Goal: Task Accomplishment & Management: Use online tool/utility

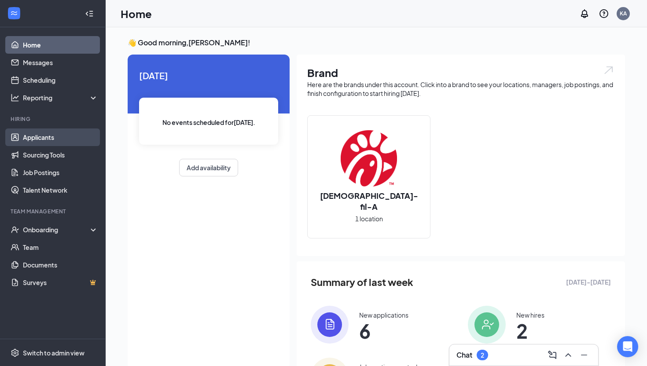
click at [47, 137] on link "Applicants" at bounding box center [60, 137] width 75 height 18
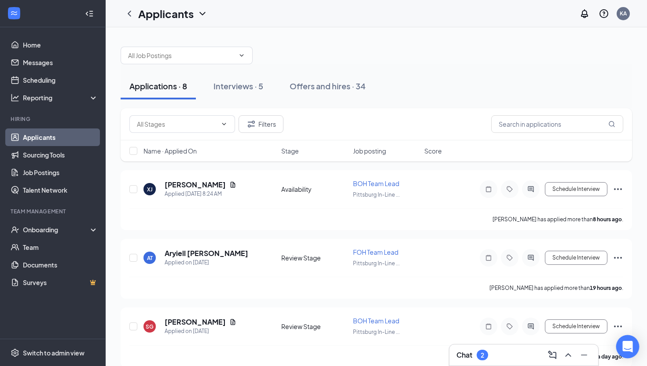
click at [620, 343] on div "Open Intercom Messenger" at bounding box center [627, 346] width 23 height 23
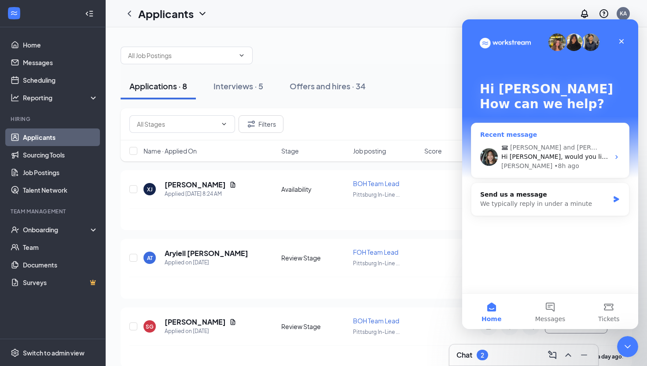
click at [532, 158] on span "Hi [PERSON_NAME], would you like this part mark as complete?" at bounding box center [599, 156] width 196 height 7
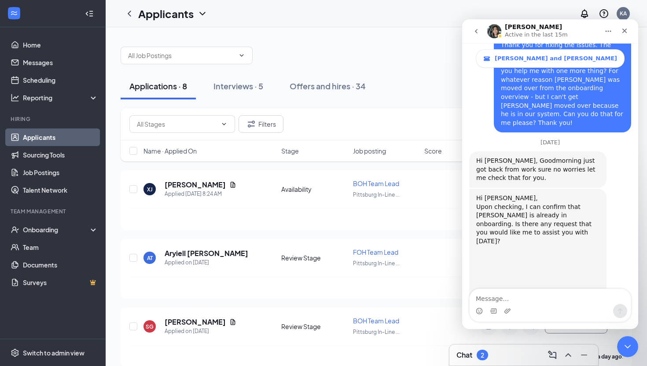
scroll to position [2141, 0]
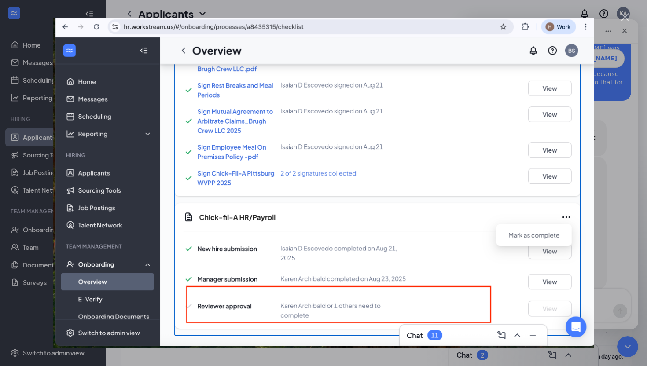
click at [626, 18] on div "Close" at bounding box center [625, 17] width 8 height 8
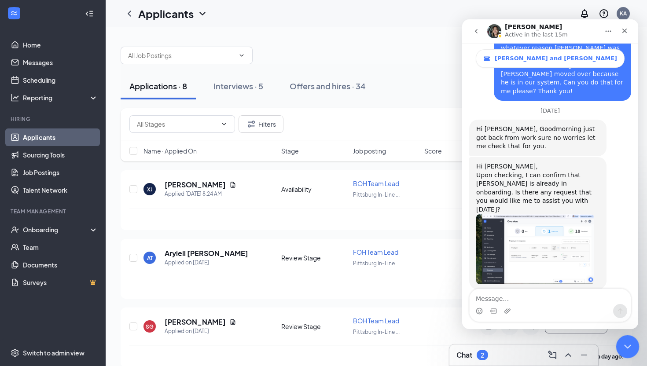
click at [623, 346] on icon "Close Intercom Messenger" at bounding box center [626, 345] width 11 height 11
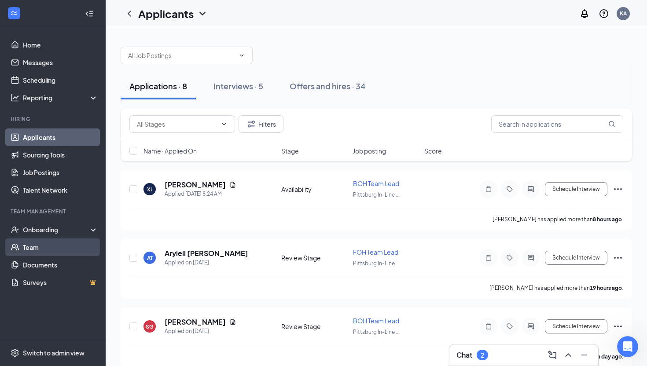
scroll to position [2141, 0]
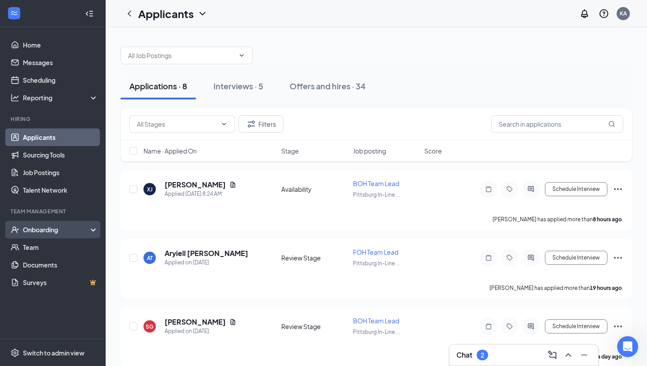
click at [54, 228] on div "Onboarding" at bounding box center [57, 229] width 68 height 9
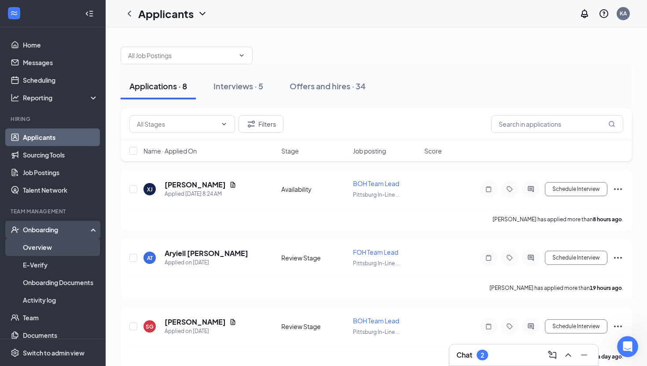
click at [44, 249] on link "Overview" at bounding box center [60, 248] width 75 height 18
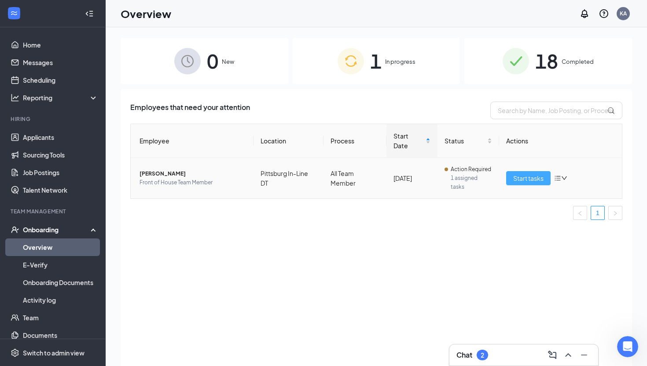
click at [528, 178] on span "Start tasks" at bounding box center [528, 178] width 30 height 10
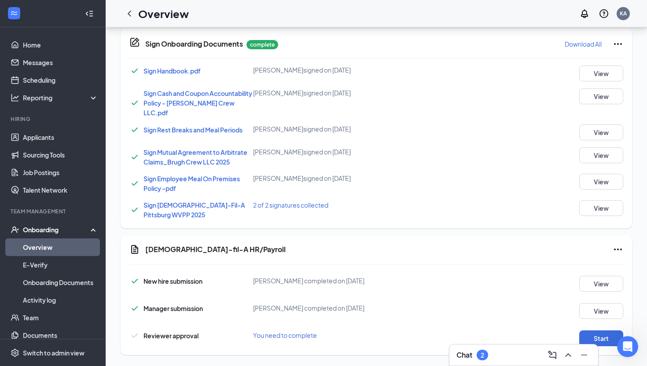
scroll to position [438, 0]
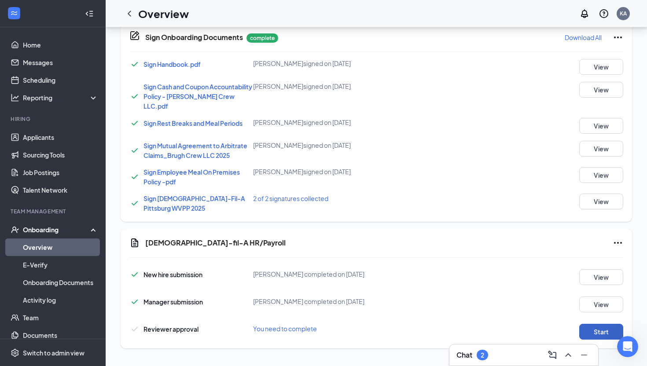
click at [596, 332] on button "Start" at bounding box center [601, 332] width 44 height 16
click at [31, 319] on link "Team" at bounding box center [60, 318] width 75 height 18
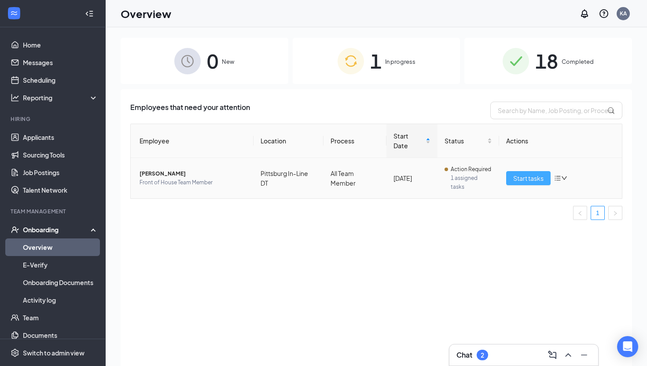
click at [529, 180] on span "Start tasks" at bounding box center [528, 178] width 30 height 10
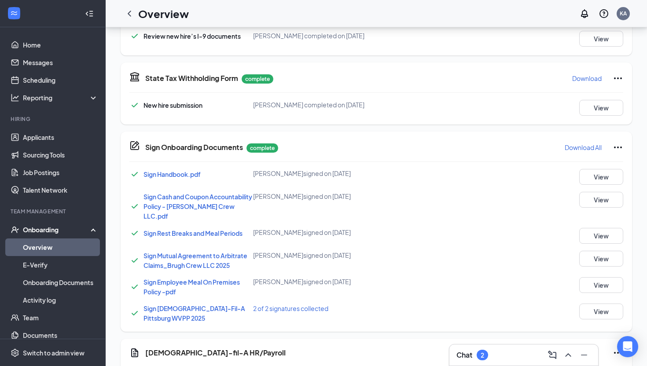
scroll to position [438, 0]
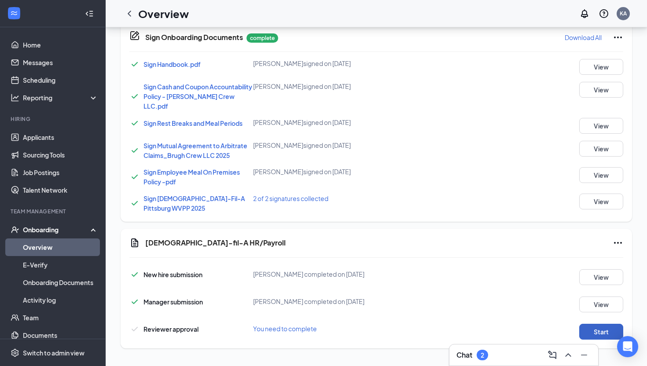
click at [600, 334] on button "Start" at bounding box center [601, 332] width 44 height 16
click at [624, 350] on icon "Open Intercom Messenger" at bounding box center [627, 346] width 10 height 11
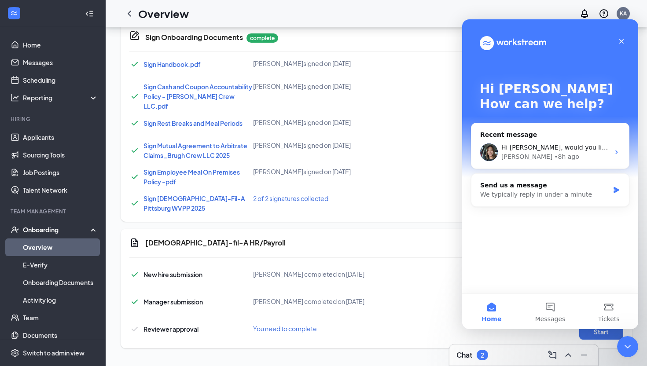
scroll to position [0, 0]
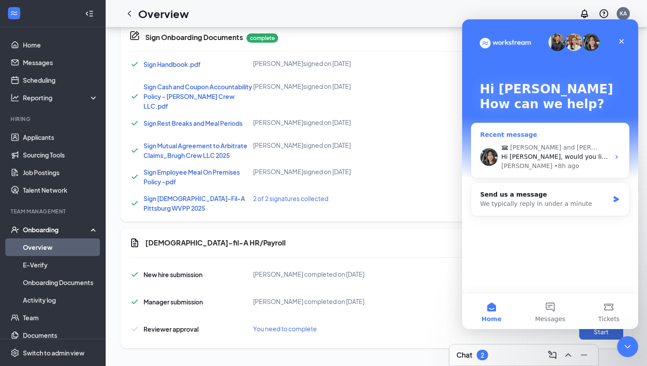
click at [571, 158] on span "Hi [PERSON_NAME], would you like this part mark as complete?" at bounding box center [599, 156] width 196 height 7
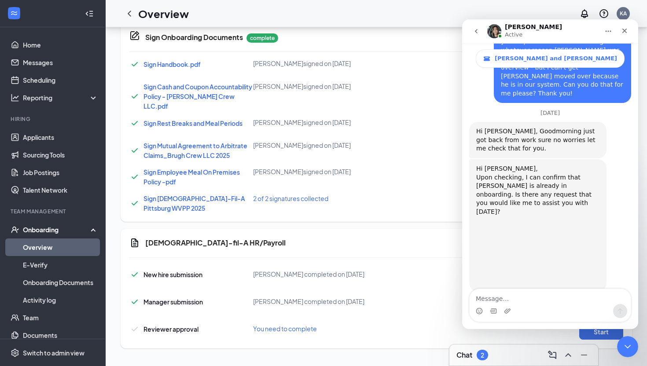
scroll to position [2141, 0]
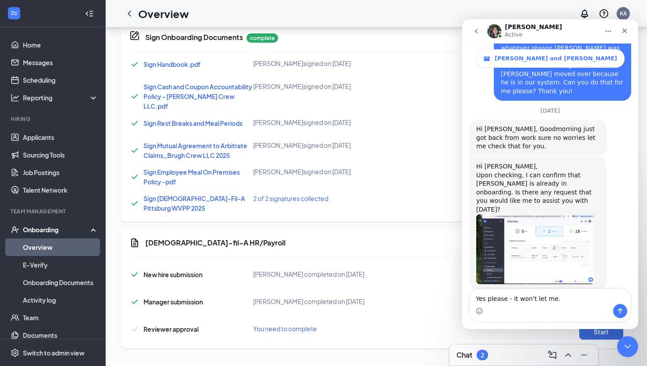
type textarea "Yes please - it won't let me."
drag, startPoint x: 553, startPoint y: 301, endPoint x: 435, endPoint y: 301, distance: 117.5
click html "[PERSON_NAME] Active [PERSON_NAME] and [PERSON_NAME] Ask us anything, or share …"
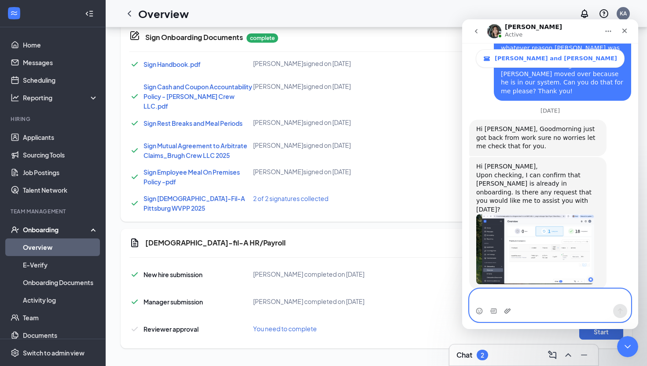
click at [508, 311] on icon "Upload attachment" at bounding box center [507, 311] width 7 height 7
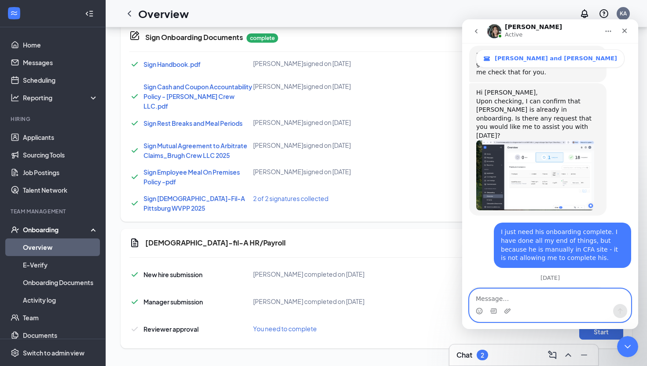
scroll to position [2235, 0]
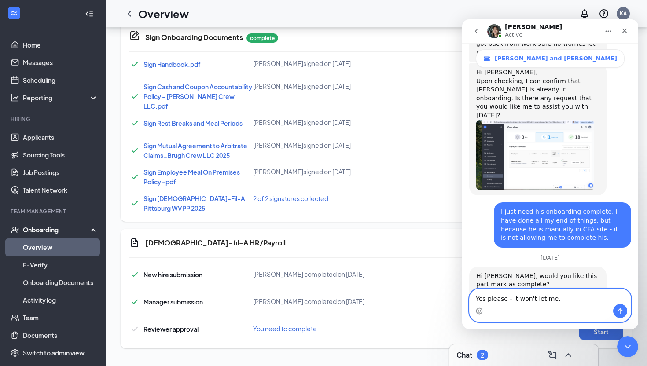
type textarea "Yes please - it won't let me."
click at [618, 312] on icon "Send a message…" at bounding box center [620, 311] width 7 height 7
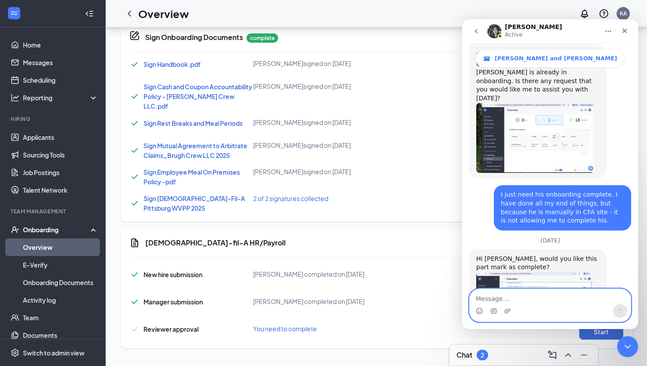
scroll to position [2256, 0]
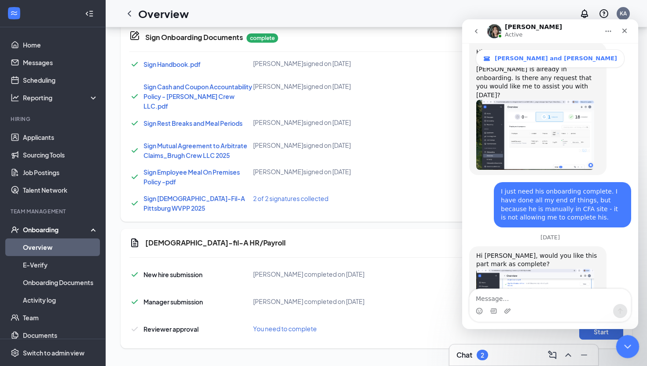
click at [624, 344] on icon "Close Intercom Messenger" at bounding box center [626, 346] width 6 height 4
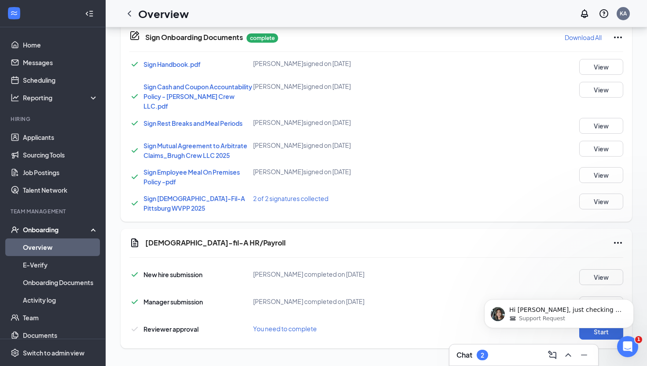
scroll to position [2282, 0]
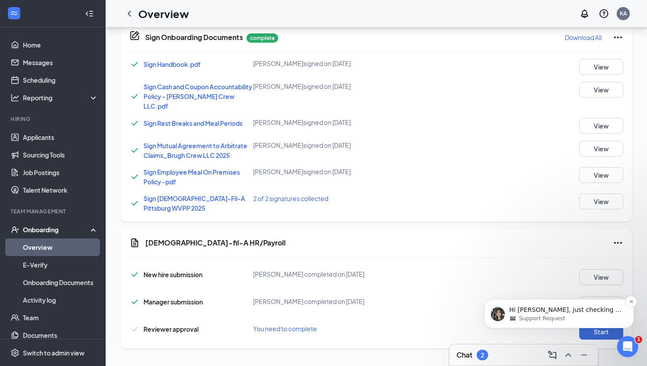
click at [531, 313] on p "Hi [PERSON_NAME], just checking is [PERSON_NAME] a rehire?" at bounding box center [566, 310] width 114 height 9
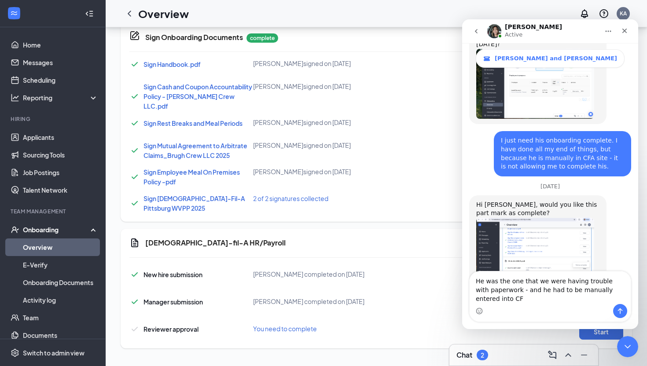
scroll to position [2314, 0]
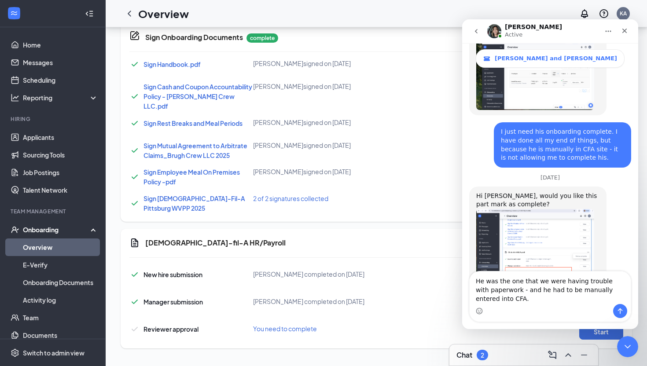
type textarea "He was the one that we were having trouble with paperwork - and he had to be ma…"
click at [619, 313] on icon "Send a message…" at bounding box center [620, 311] width 7 height 7
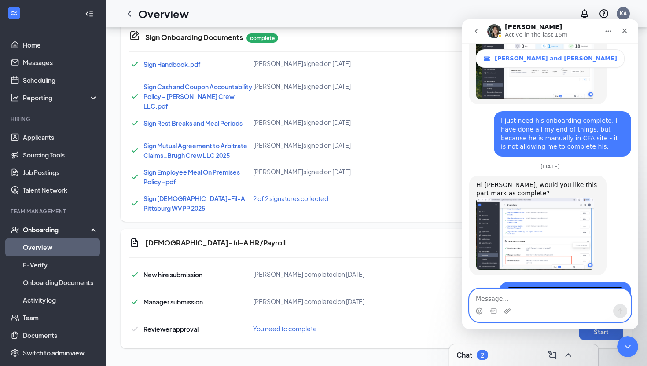
scroll to position [2360, 0]
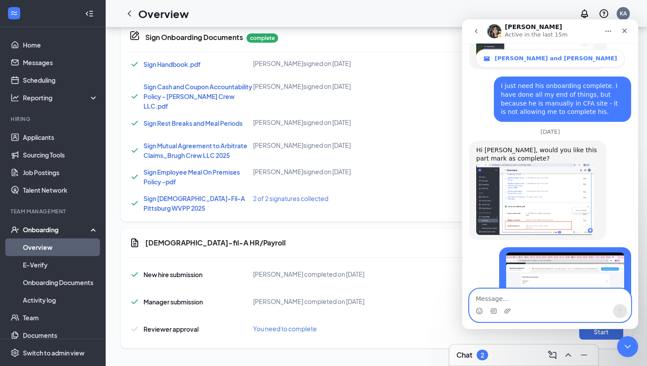
click at [503, 297] on textarea "Message…" at bounding box center [550, 296] width 161 height 15
type textarea "He hasn't."
click at [620, 312] on icon "Send a message…" at bounding box center [620, 311] width 7 height 7
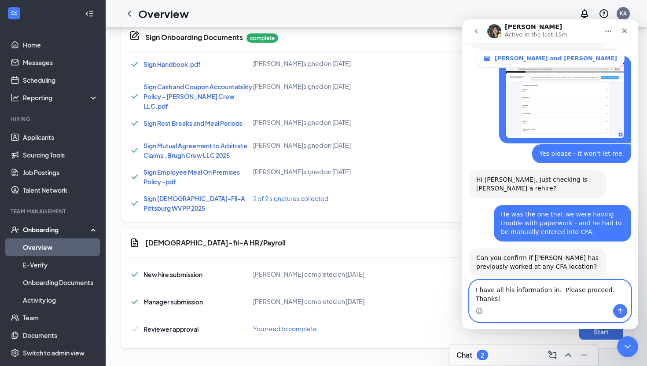
scroll to position [2560, 0]
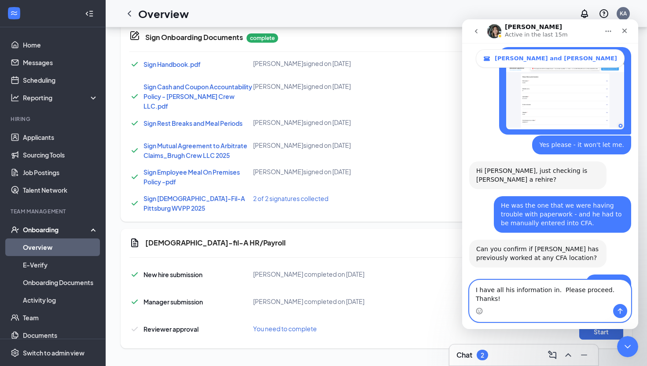
type textarea "I have all his information in. Please proceed. Thanks!"
click at [622, 313] on icon "Send a message…" at bounding box center [620, 311] width 7 height 7
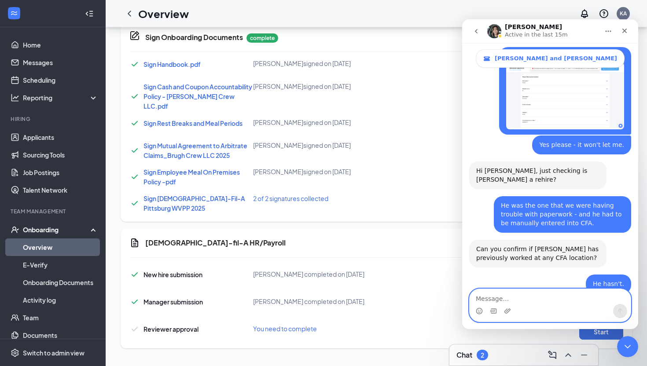
scroll to position [2587, 0]
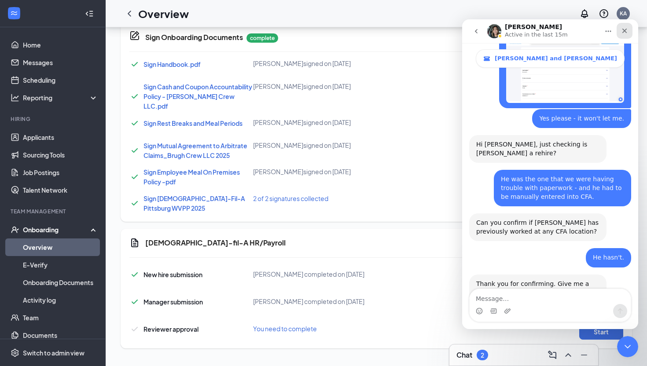
click at [625, 32] on icon "Close" at bounding box center [624, 30] width 7 height 7
